Goal: Book appointment/travel/reservation

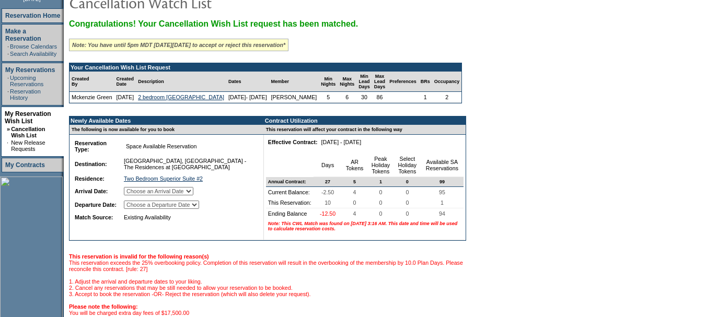
scroll to position [157, 0]
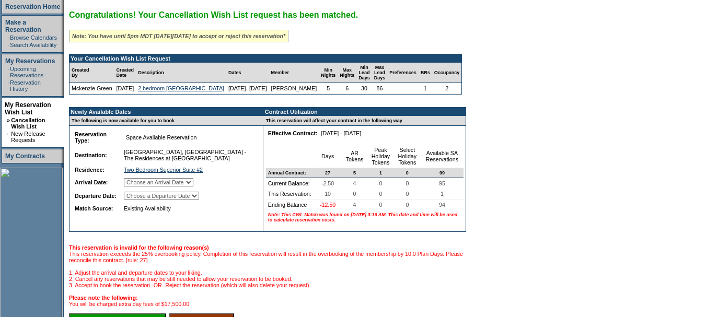
click at [193, 186] on select "Choose an Arrival Date [DATE] [DATE] [DATE] [DATE] [DATE]" at bounding box center [158, 182] width 69 height 8
select select "[DATE]"
click at [137, 186] on select "Choose an Arrival Date [DATE] [DATE] [DATE] [DATE] [DATE]" at bounding box center [158, 182] width 69 height 8
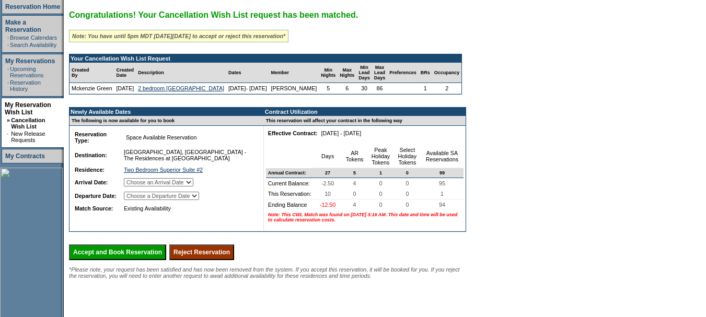
click at [199, 200] on select "Choose a Departure Date [DATE] [DATE] [DATE] [DATE] [DATE]" at bounding box center [161, 196] width 75 height 8
select select "[DATE]"
click at [138, 200] on select "Choose a Departure Date [DATE] [DATE] [DATE] [DATE] [DATE]" at bounding box center [161, 196] width 75 height 8
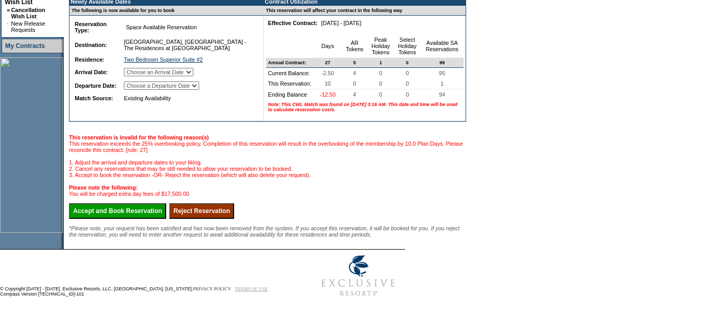
scroll to position [316, 0]
click at [142, 203] on input "Accept and Book Reservation" at bounding box center [117, 211] width 97 height 16
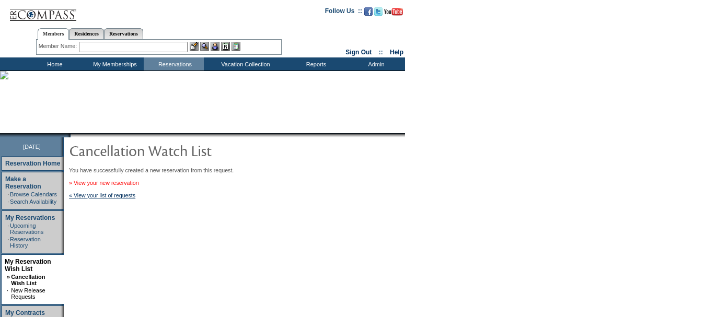
click at [115, 185] on link "» View your new reservation" at bounding box center [104, 183] width 70 height 6
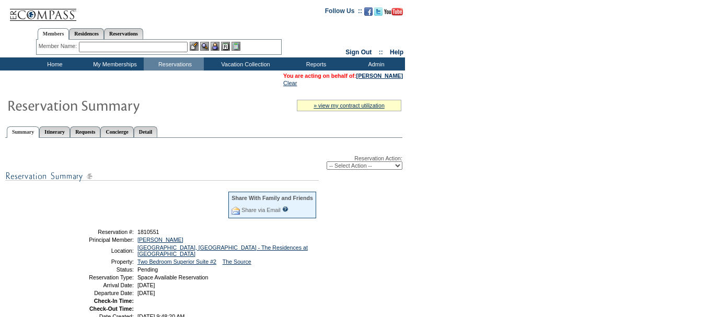
click at [381, 165] on select "-- Select Action -- Modify Reservation Dates Modify Reservation Cost Modify Occ…" at bounding box center [364, 165] width 76 height 8
select select "ChangeDates"
click at [326, 163] on select "-- Select Action -- Modify Reservation Dates Modify Reservation Cost Modify Occ…" at bounding box center [364, 165] width 76 height 8
